Goal: Book appointment/travel/reservation

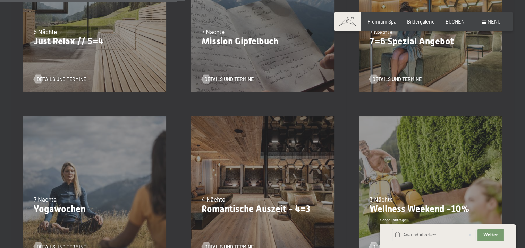
scroll to position [486, 0]
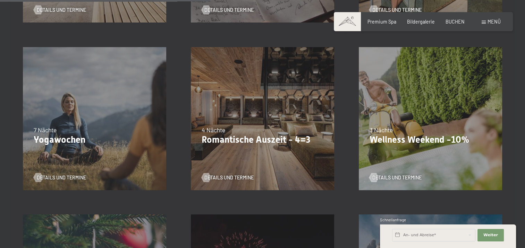
click at [258, 112] on div "09.11.–05.12.2025 08.12.–19.12.2025 11.01.–23.01.2026 08.03.–27.03.2026 29.03.–…" at bounding box center [263, 119] width 168 height 168
click at [230, 177] on span "Details und Termine" at bounding box center [235, 178] width 49 height 7
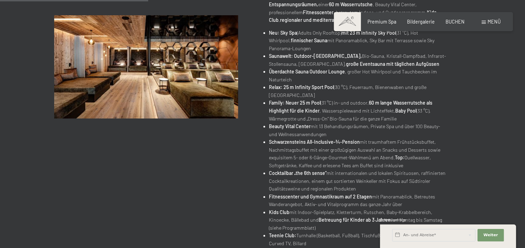
scroll to position [243, 0]
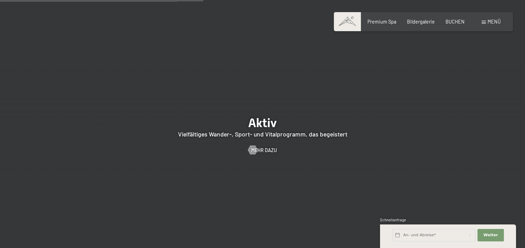
scroll to position [1284, 0]
